Goal: Information Seeking & Learning: Find specific page/section

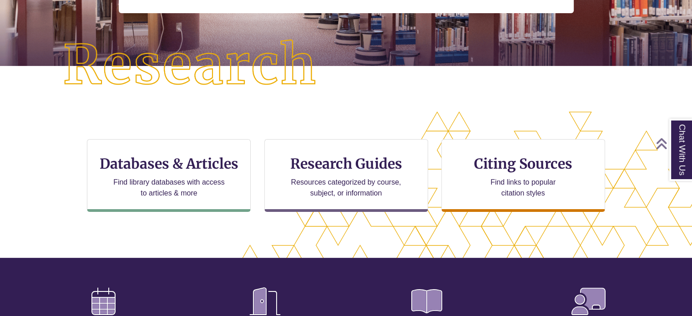
scroll to position [198, 0]
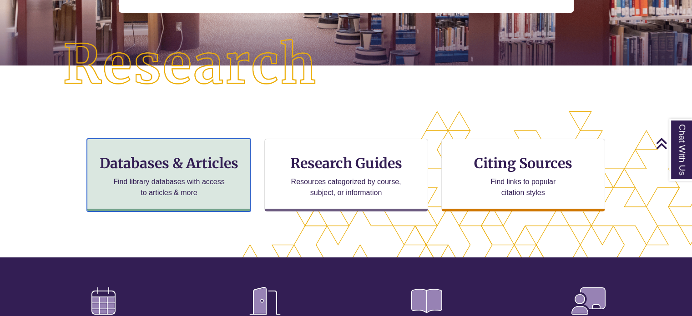
click at [209, 168] on h3 "Databases & Articles" at bounding box center [169, 163] width 148 height 17
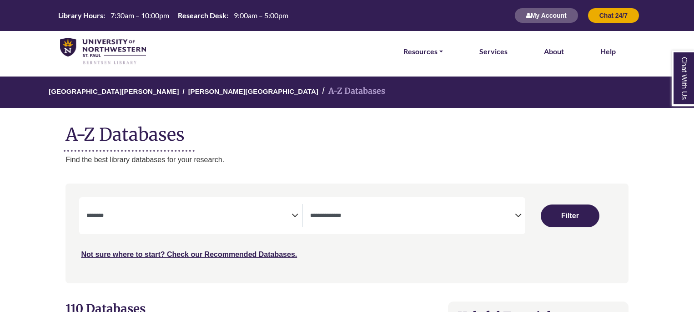
select select "Database Subject Filter"
select select "Database Types Filter"
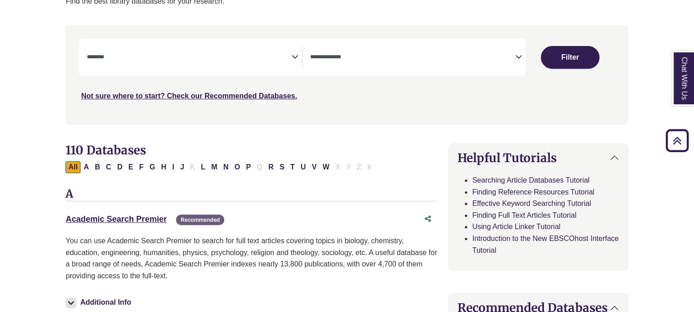
scroll to position [158, 0]
click at [298, 60] on div "**********" at bounding box center [193, 57] width 215 height 23
click at [293, 54] on icon "Search filters" at bounding box center [295, 56] width 7 height 14
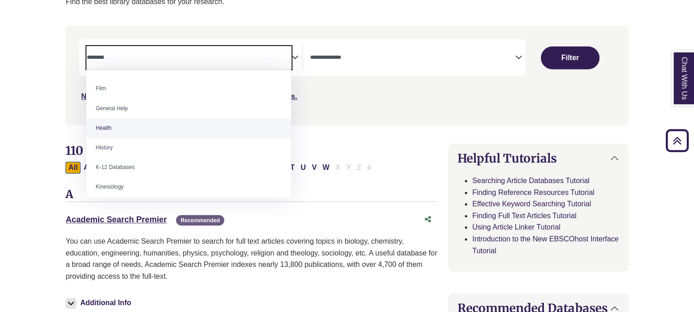
scroll to position [376, 0]
select select "*****"
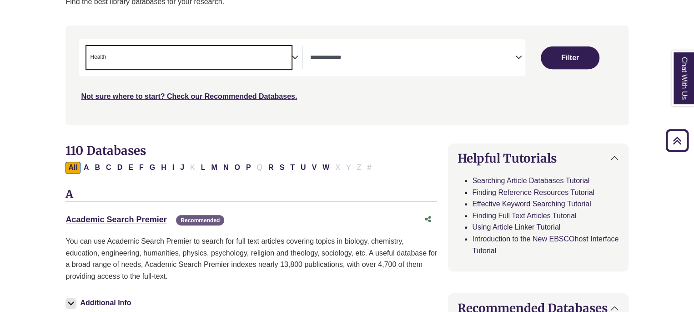
scroll to position [185, 0]
click at [161, 51] on span "× Health" at bounding box center [188, 57] width 205 height 23
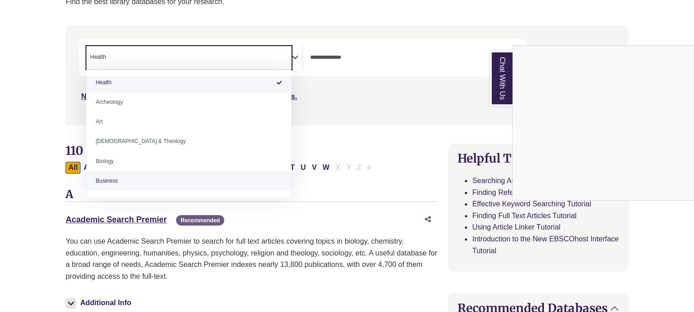
scroll to position [0, 0]
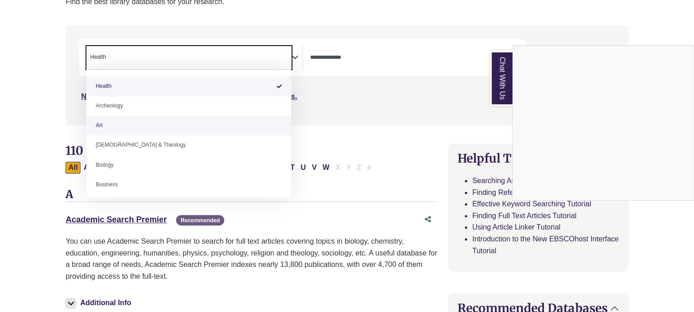
click at [31, 84] on div "Chat With Us" at bounding box center [347, 156] width 694 height 312
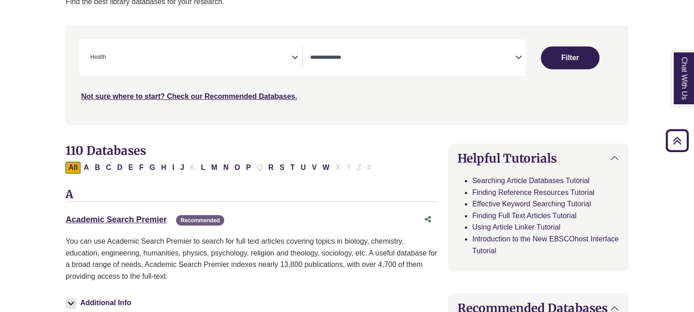
click at [518, 56] on icon "Search filters" at bounding box center [518, 56] width 7 height 14
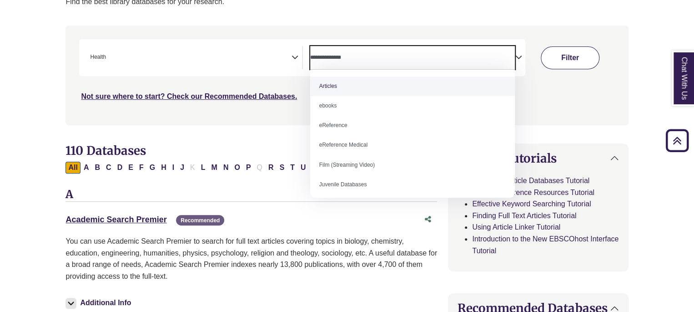
click at [555, 56] on button "Filter" at bounding box center [570, 57] width 59 height 23
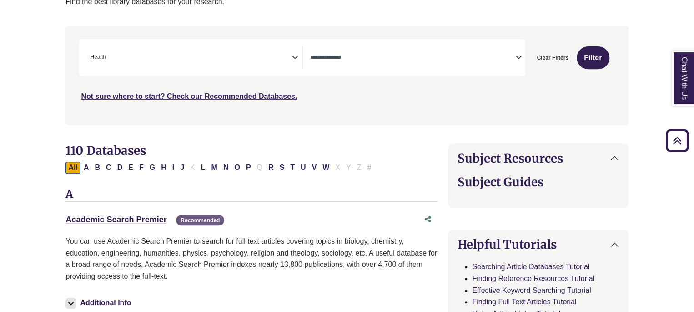
select select "Database Types Filter"
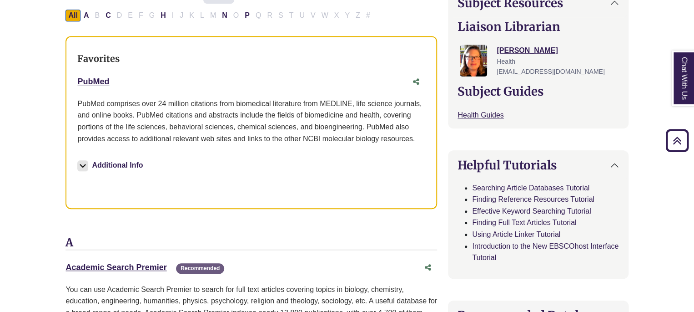
scroll to position [313, 0]
click at [86, 83] on link "PubMed This link opens in a new window" at bounding box center [93, 81] width 32 height 9
